Goal: Information Seeking & Learning: Check status

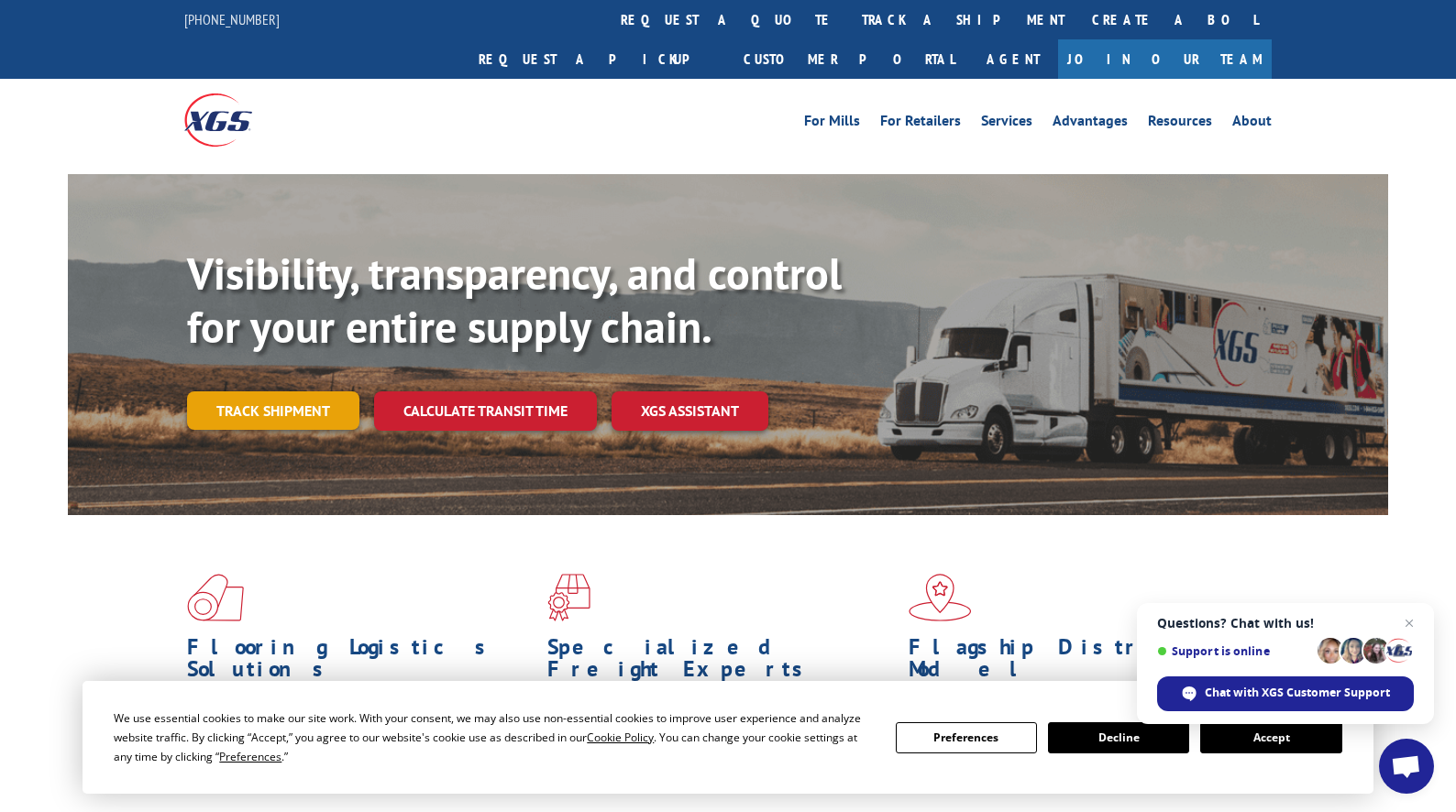
click at [291, 392] on link "Track shipment" at bounding box center [273, 411] width 172 height 39
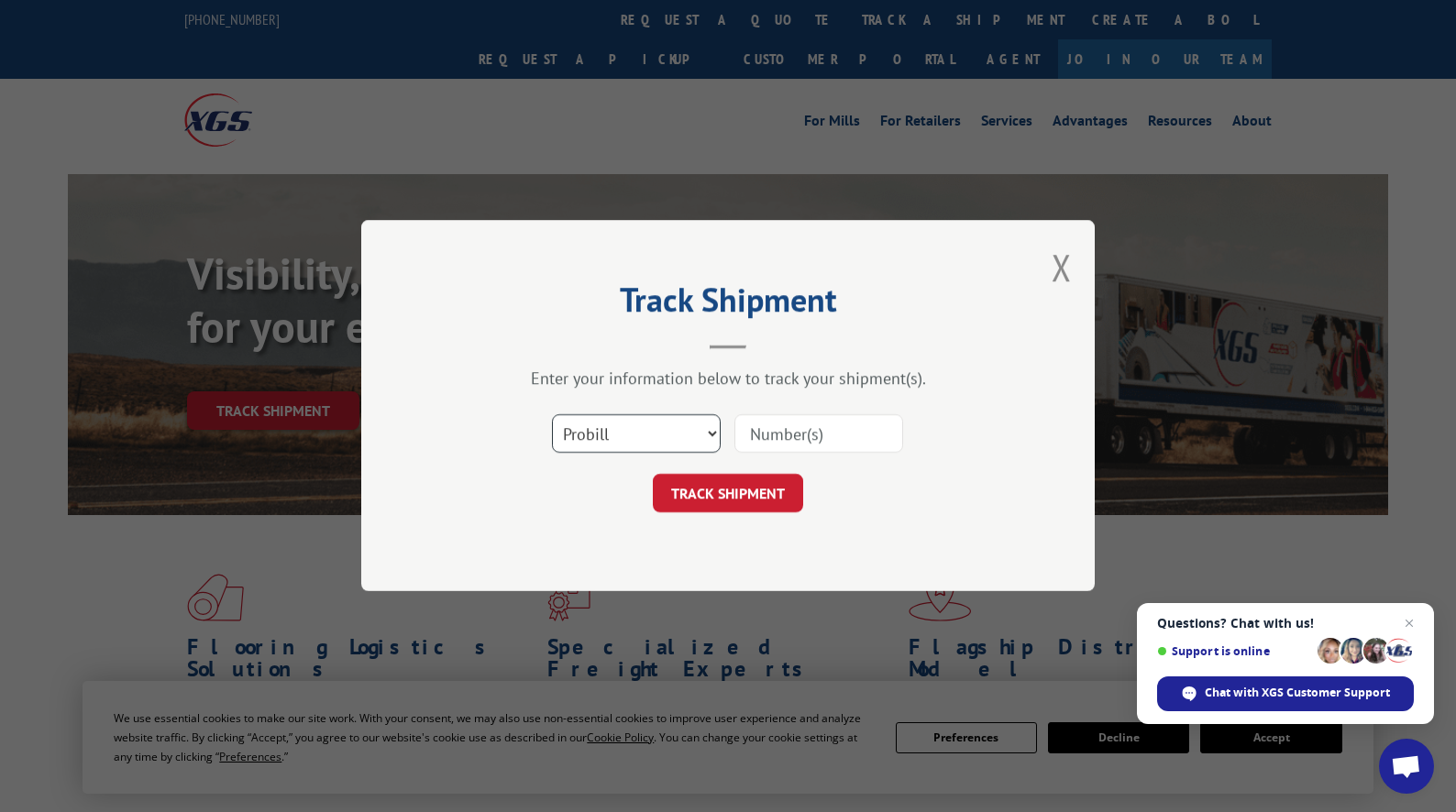
click at [596, 434] on select "Select category... Probill BOL PO" at bounding box center [636, 435] width 169 height 39
select select "bol"
click at [552, 416] on select "Select category... Probill BOL PO" at bounding box center [636, 435] width 169 height 39
click at [824, 436] on input at bounding box center [819, 435] width 169 height 39
paste input "7069136"
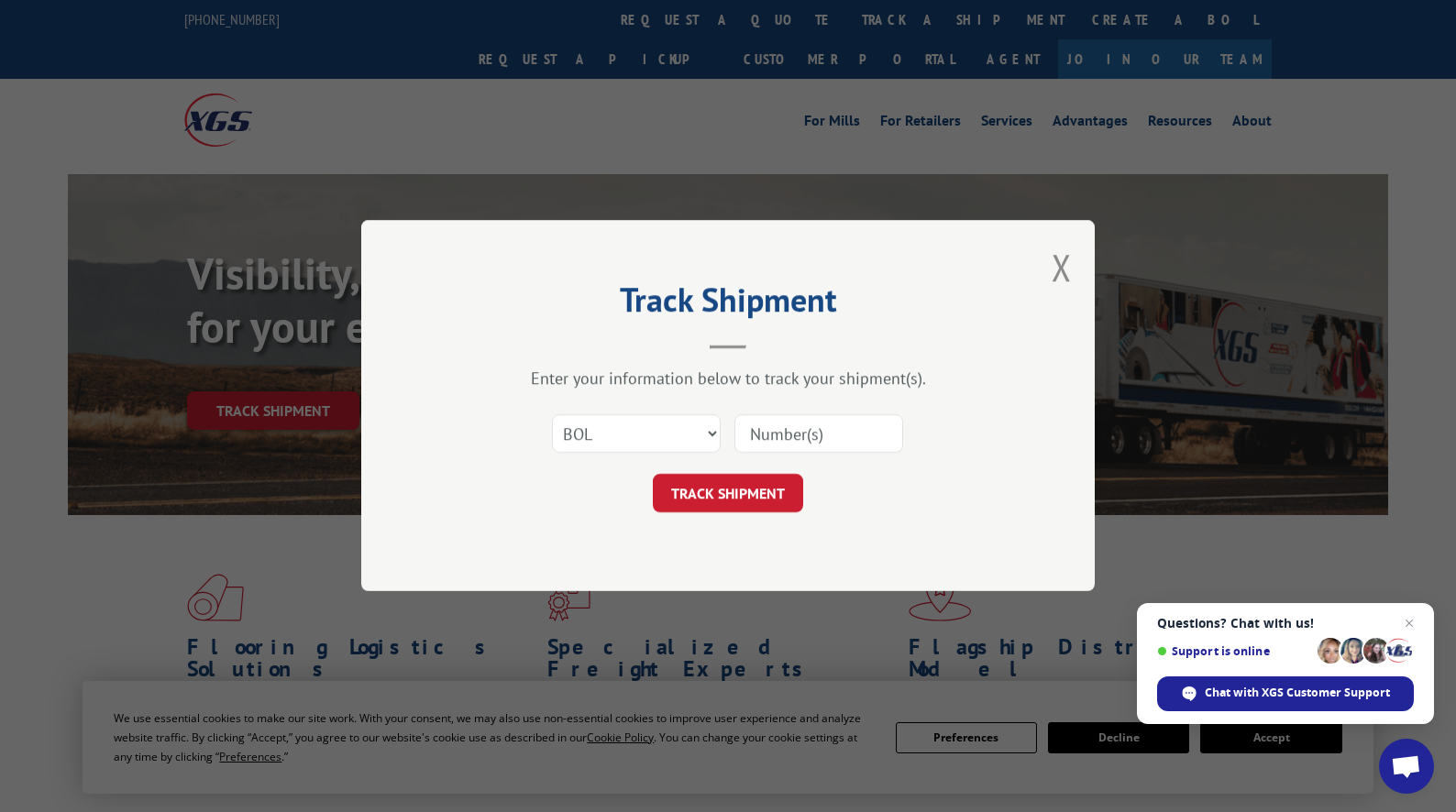
type input "7069136"
click button "TRACK SHIPMENT" at bounding box center [728, 494] width 151 height 39
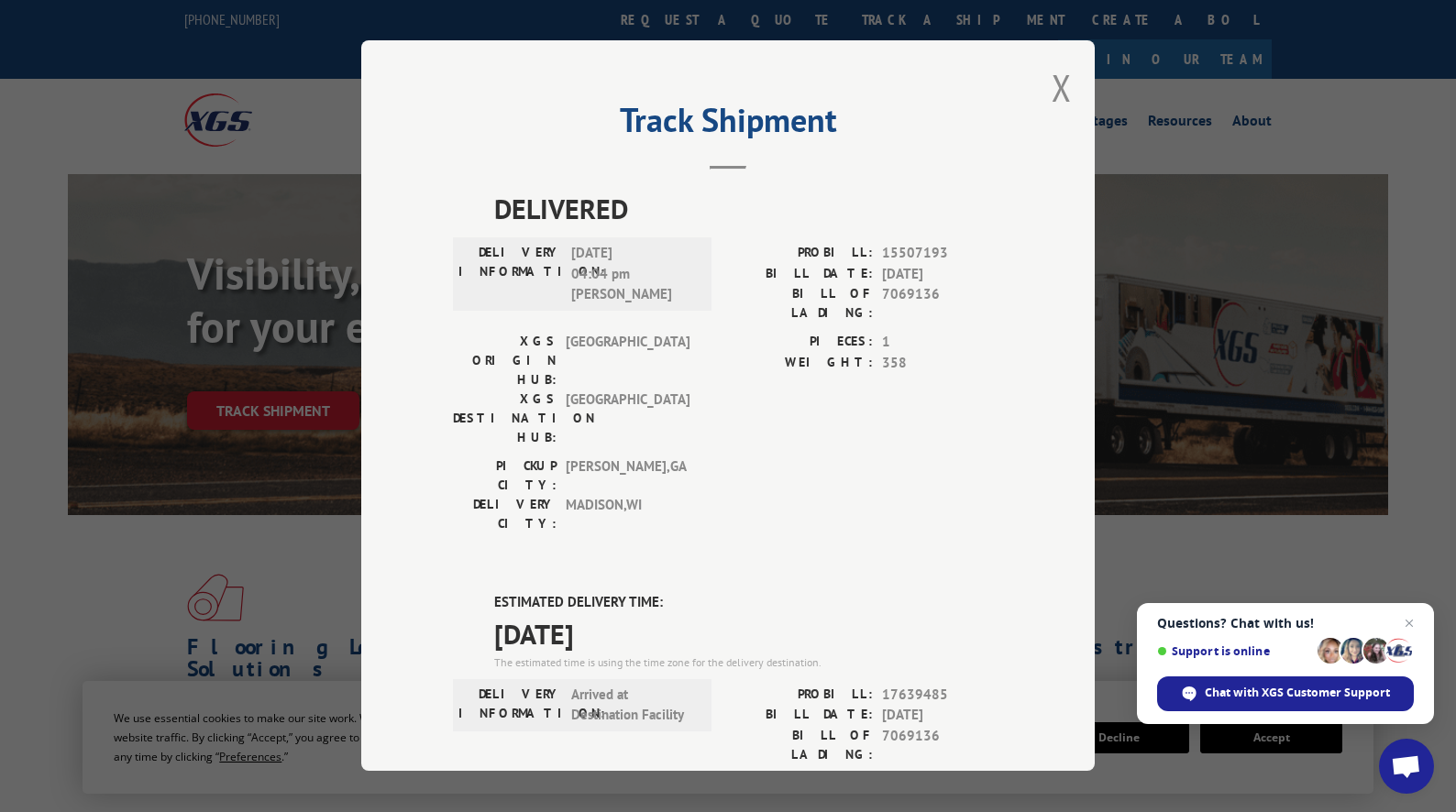
click at [1071, 107] on div "Track Shipment DELIVERED DELIVERY INFORMATION: [DATE] 04:04 pm [PERSON_NAME]: 1…" at bounding box center [728, 406] width 734 height 731
click at [1061, 91] on button "Close modal" at bounding box center [1062, 87] width 20 height 48
